Goal: Check status: Check status

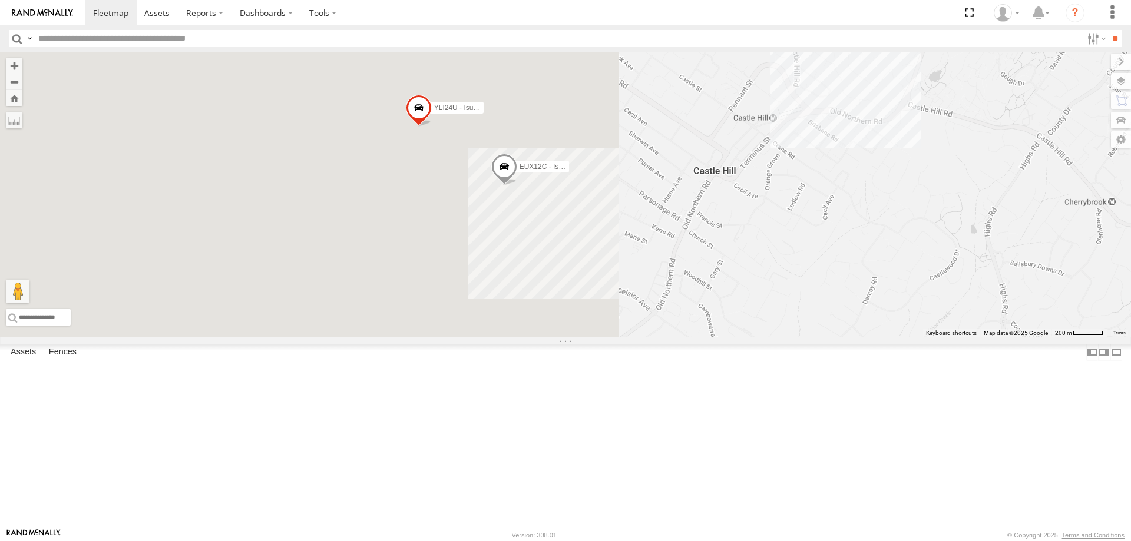
drag, startPoint x: 619, startPoint y: 202, endPoint x: 1102, endPoint y: 301, distance: 493.1
click at [1102, 301] on div "YLI19N - Isuzu DMAX ECZ96U - Great Wall EOT93E - HiAce BK71PG - Toyota Hiace YL…" at bounding box center [565, 195] width 1131 height 286
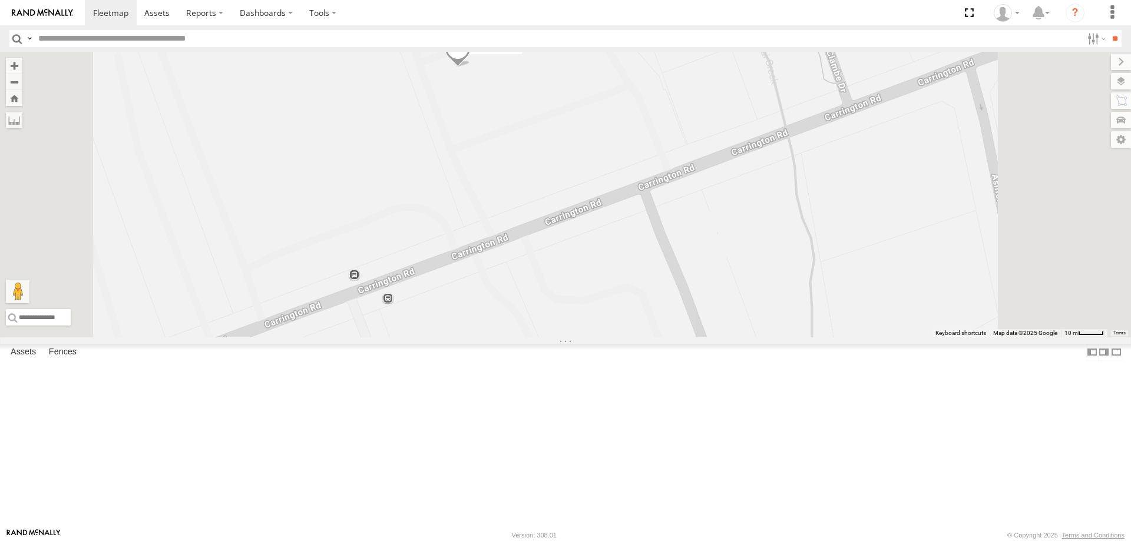
click at [472, 32] on span at bounding box center [460, 17] width 26 height 32
